Goal: Use online tool/utility: Utilize a website feature to perform a specific function

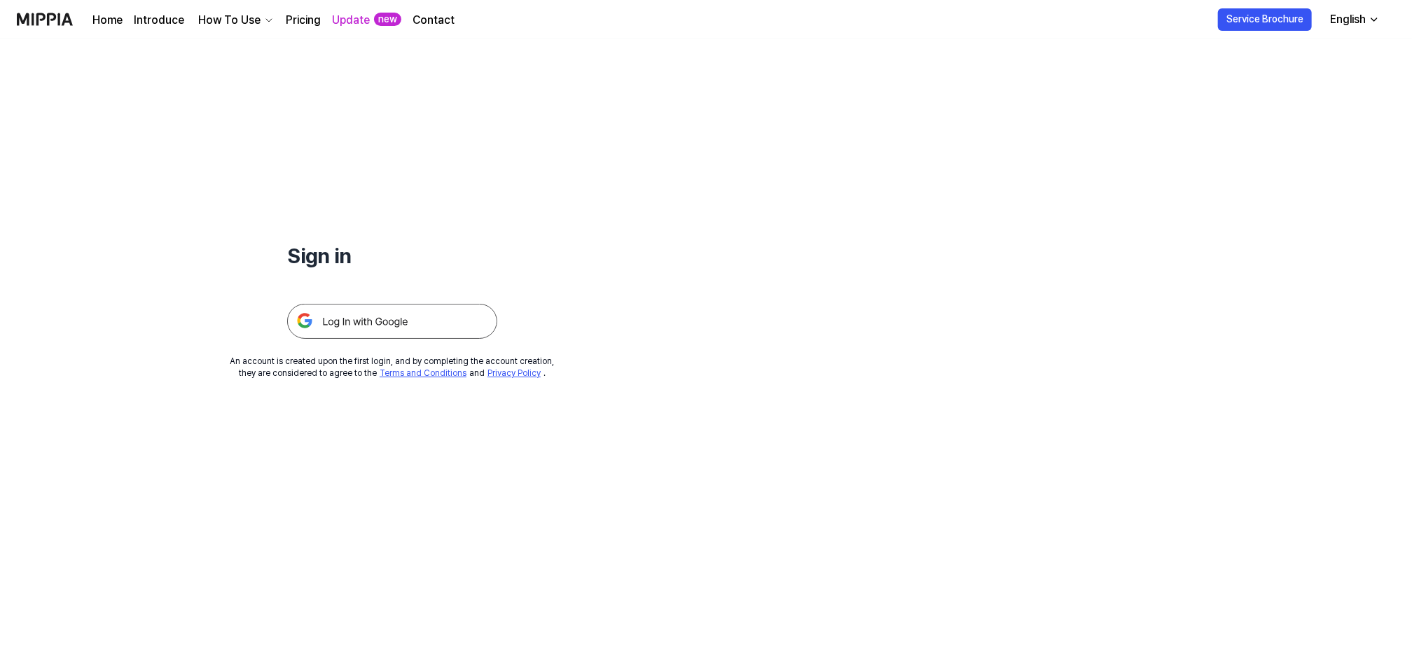
click at [391, 321] on img at bounding box center [392, 321] width 210 height 35
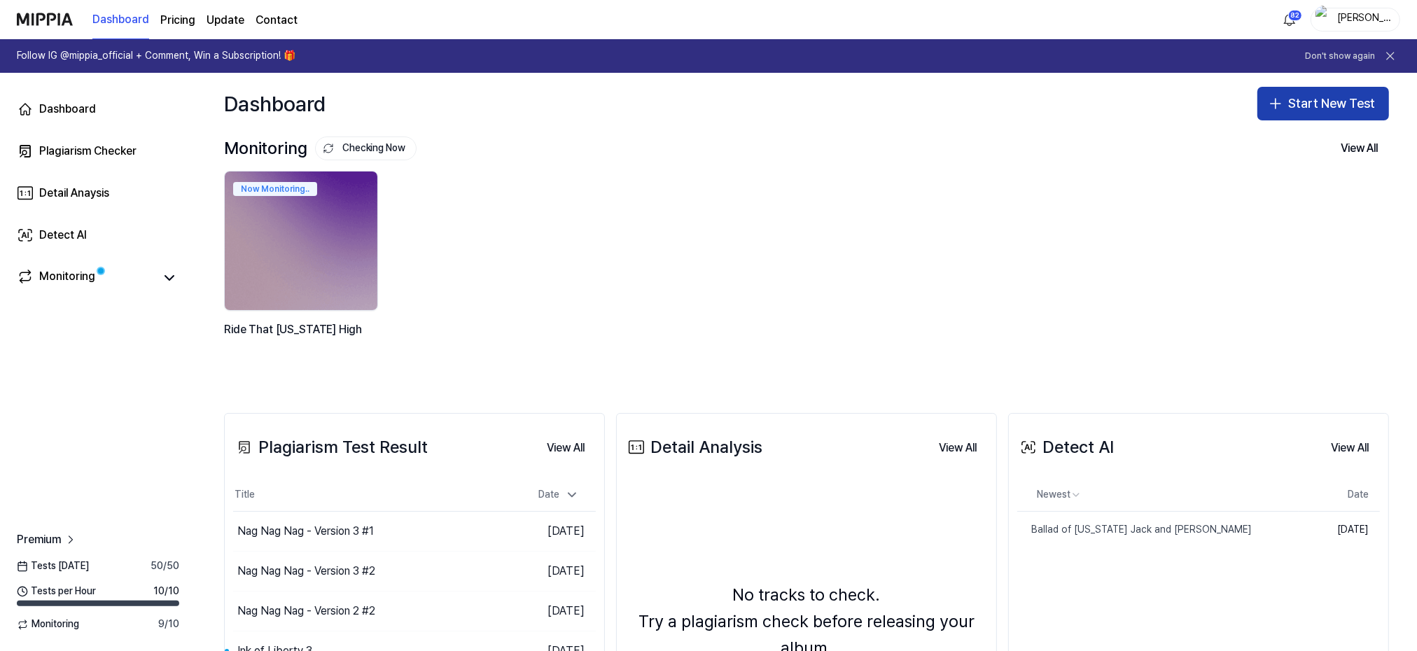
click at [1334, 97] on button "Start New Test" at bounding box center [1324, 104] width 132 height 34
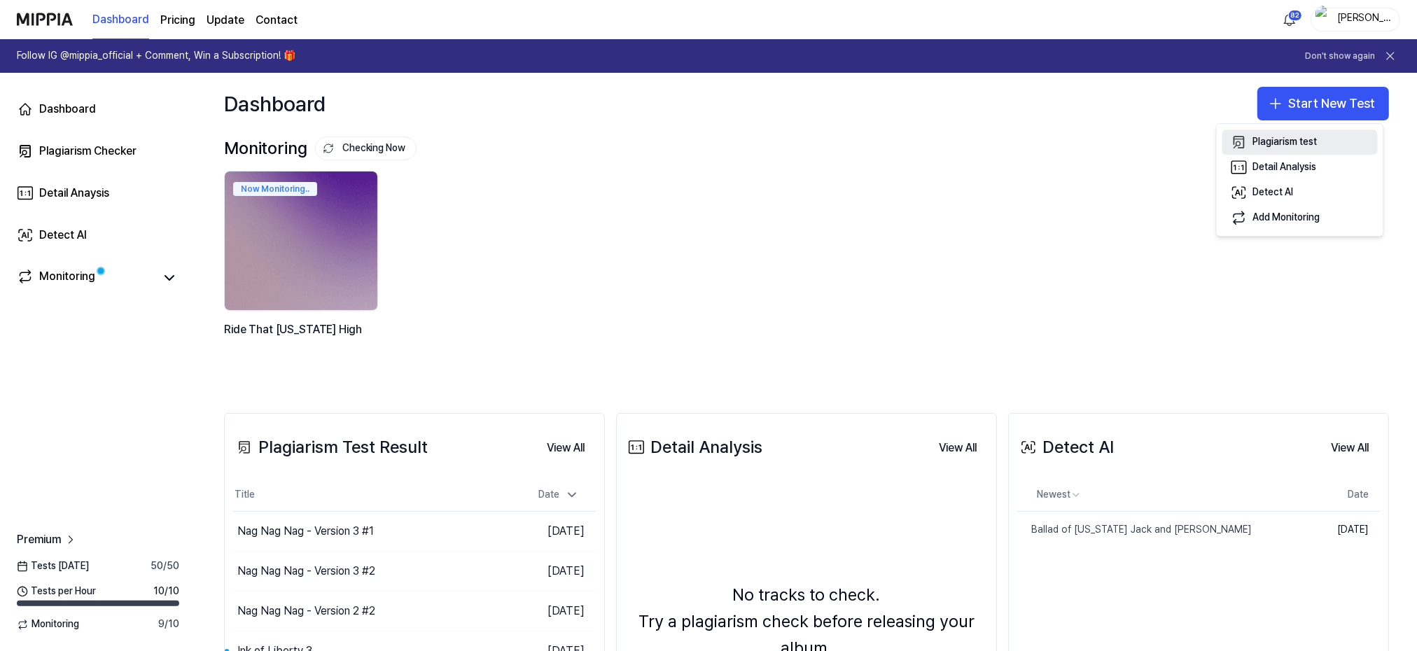
click at [1270, 138] on div "Plagiarism test" at bounding box center [1285, 142] width 64 height 14
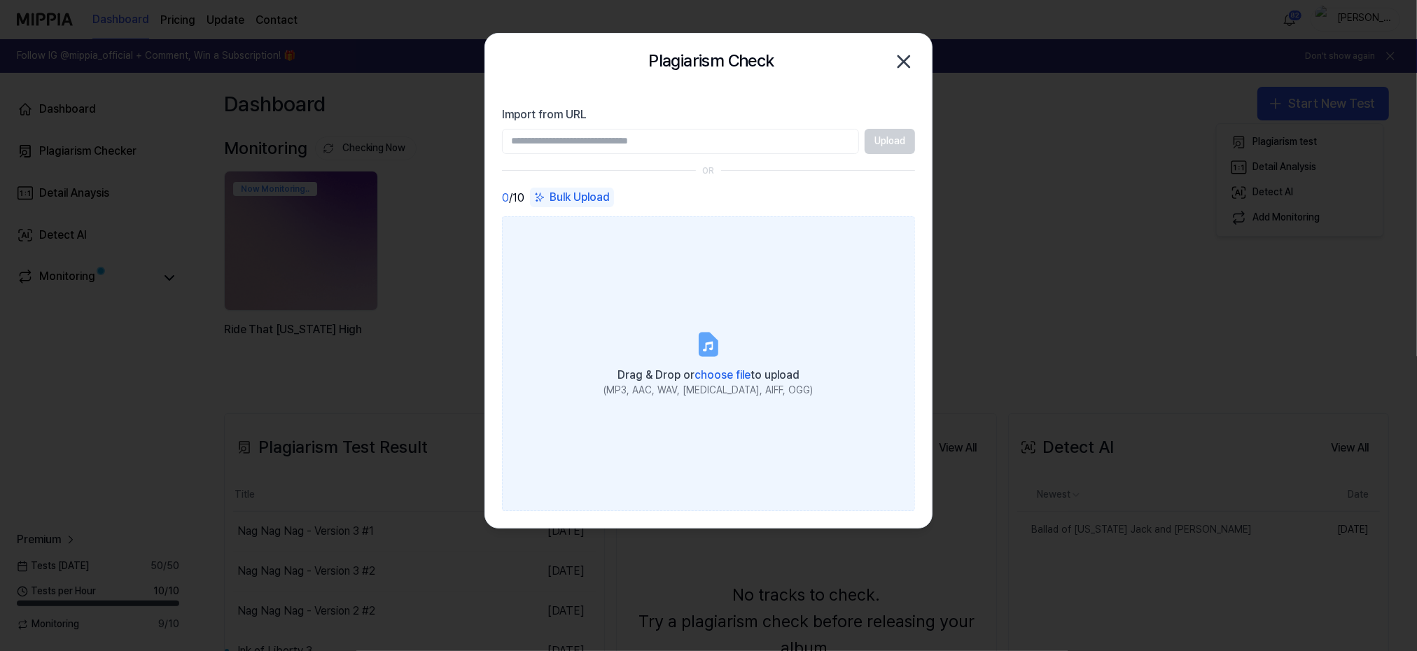
click at [714, 342] on icon at bounding box center [708, 344] width 17 height 22
click at [0, 0] on input "Drag & Drop or choose file to upload (MP3, AAC, WAV, [MEDICAL_DATA], AIFF, OGG)" at bounding box center [0, 0] width 0 height 0
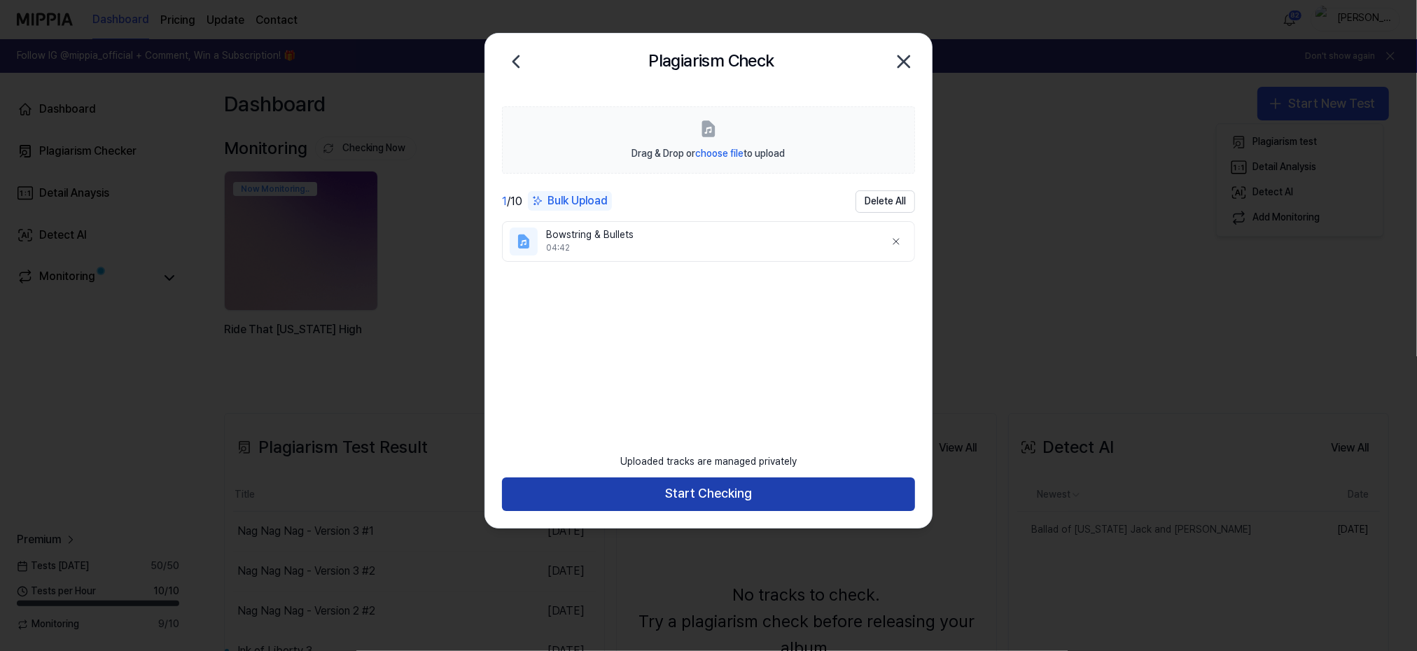
click at [707, 489] on button "Start Checking" at bounding box center [708, 495] width 413 height 34
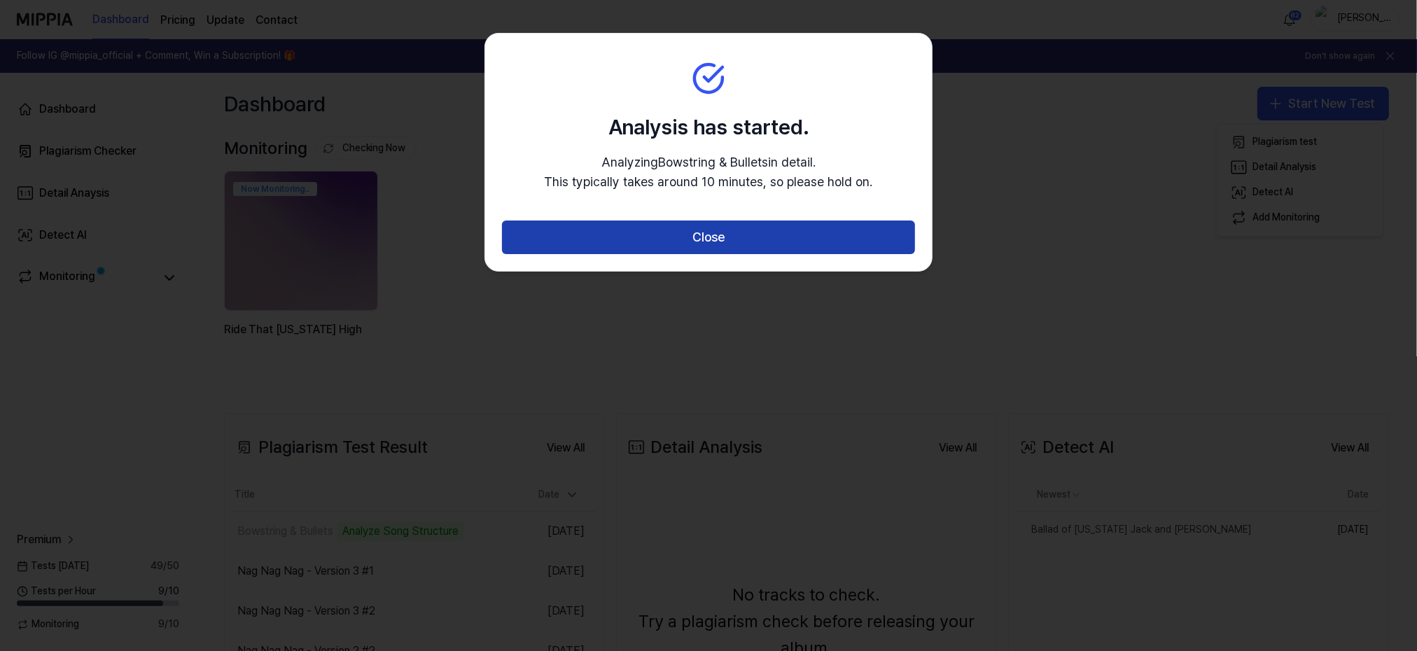
click at [692, 243] on button "Close" at bounding box center [708, 238] width 413 height 34
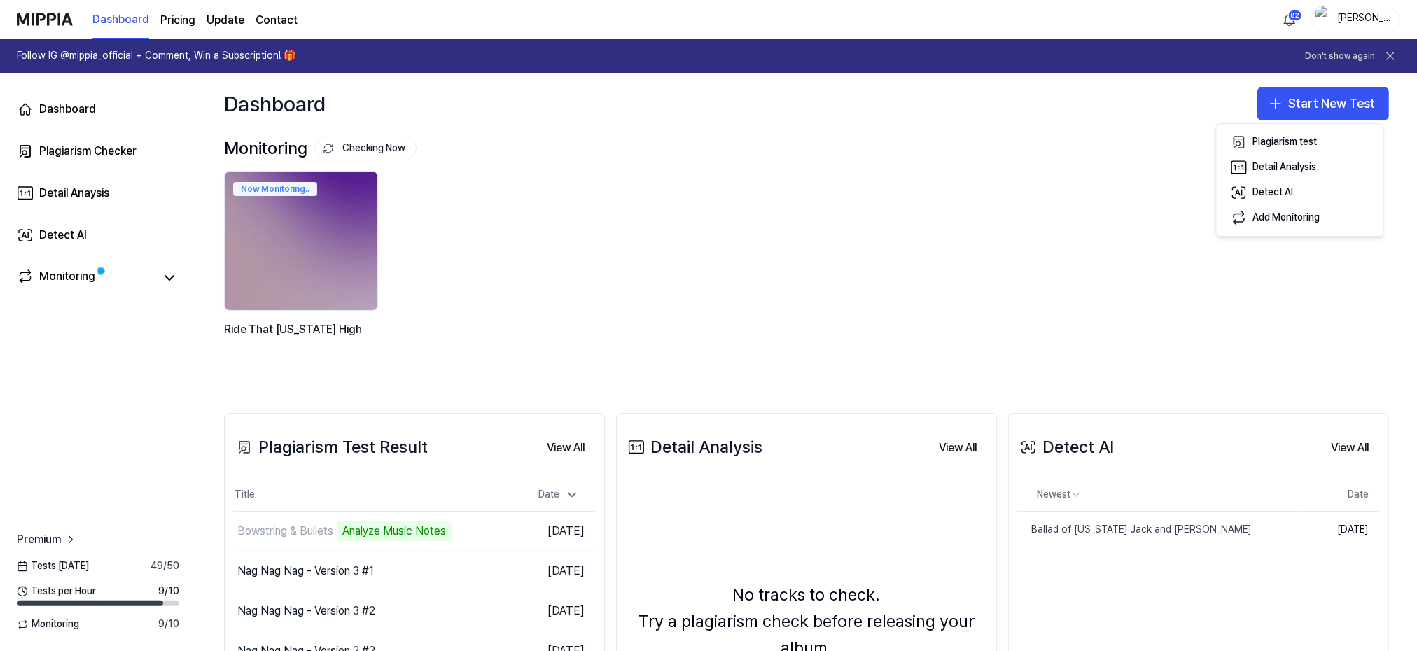
scroll to position [93, 0]
